Goal: Information Seeking & Learning: Learn about a topic

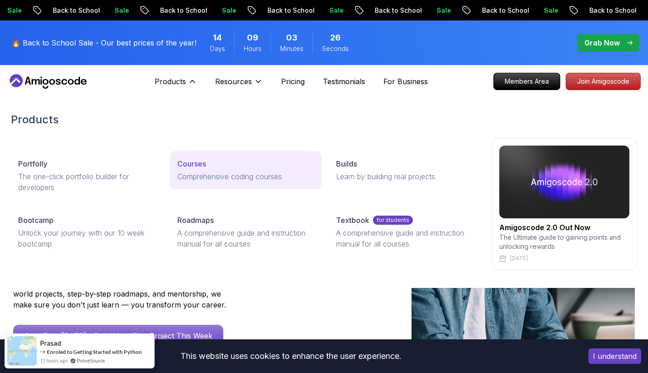
click at [187, 161] on p "Courses" at bounding box center [191, 163] width 29 height 11
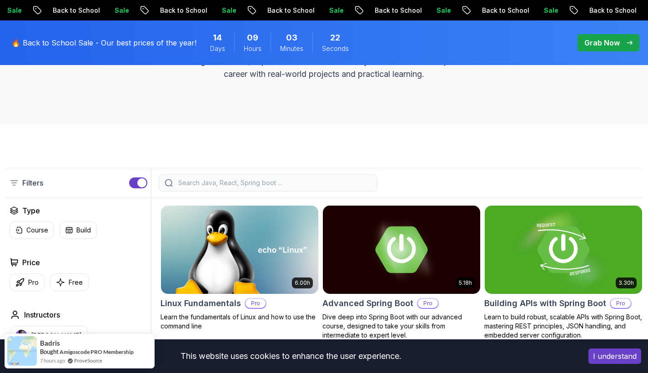
scroll to position [151, 0]
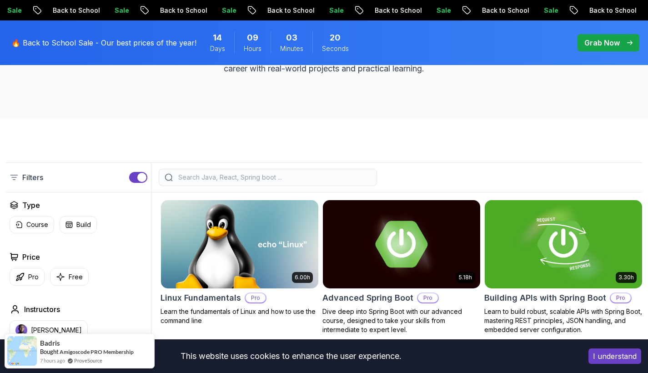
click at [303, 175] on input "search" at bounding box center [273, 177] width 195 height 9
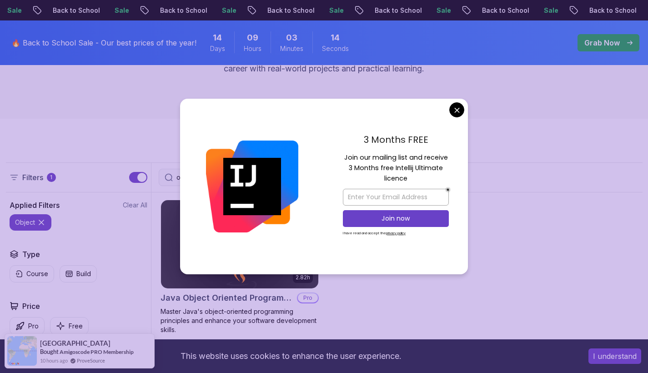
type input "object"
drag, startPoint x: 303, startPoint y: 175, endPoint x: 235, endPoint y: 297, distance: 140.2
click at [235, 297] on h2 "Java Object Oriented Programming" at bounding box center [226, 297] width 133 height 13
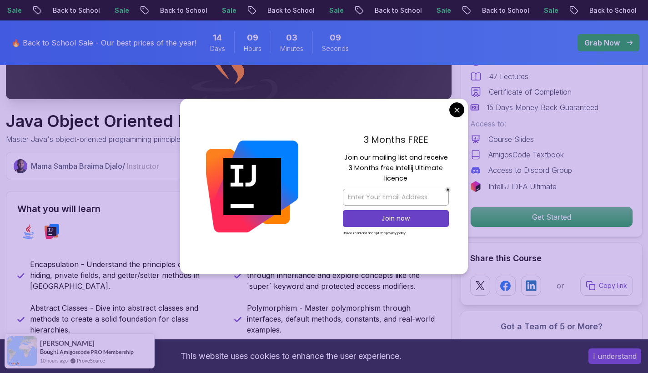
scroll to position [284, 0]
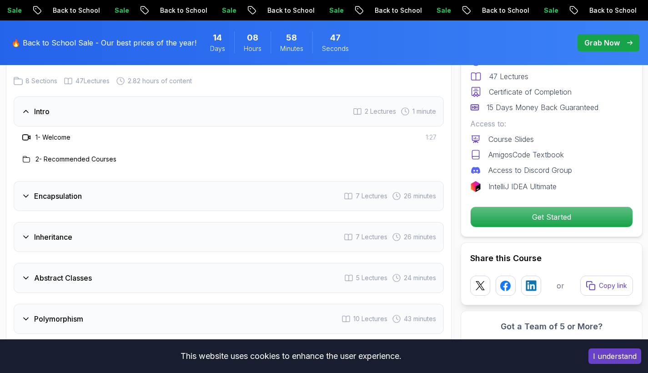
scroll to position [1207, 0]
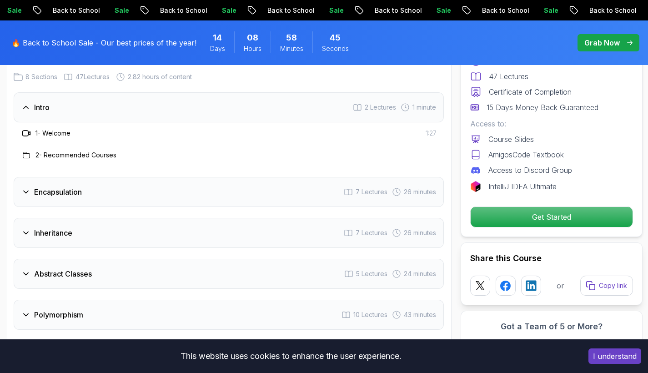
click at [65, 186] on h3 "Encapsulation" at bounding box center [58, 191] width 48 height 11
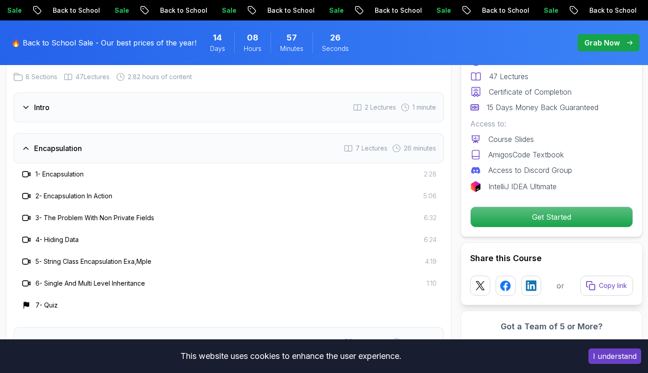
click at [55, 92] on div "Intro 2 Lectures 1 minute" at bounding box center [229, 107] width 430 height 30
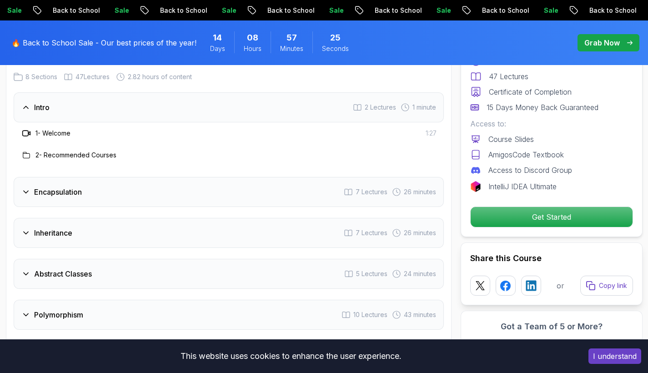
click at [69, 150] on h3 "2 - Recommended Courses" at bounding box center [75, 154] width 81 height 9
